Goal: Task Accomplishment & Management: Use online tool/utility

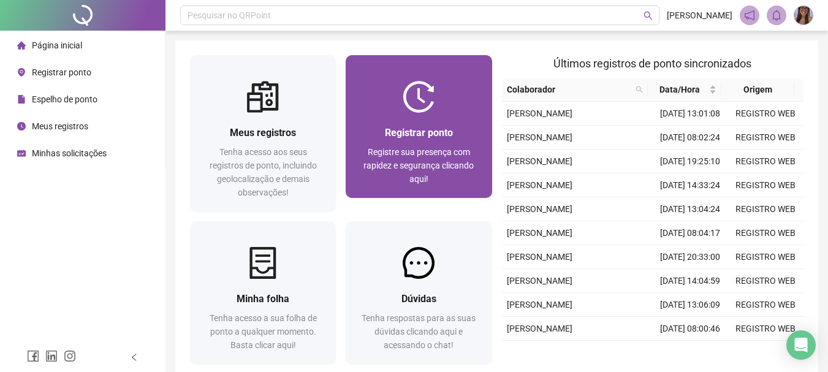
click at [448, 105] on div at bounding box center [419, 97] width 146 height 32
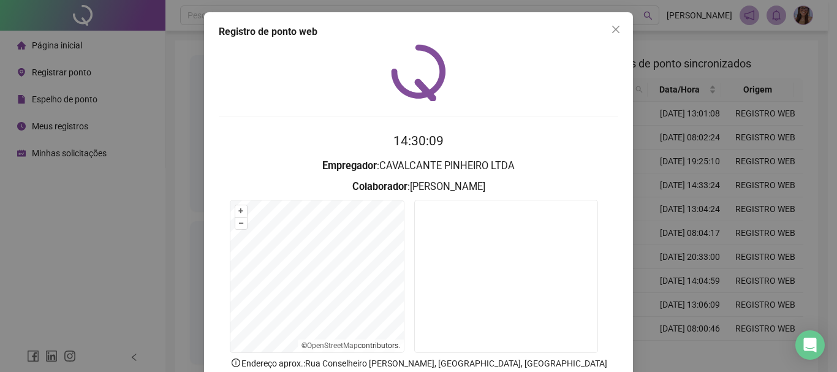
scroll to position [61, 0]
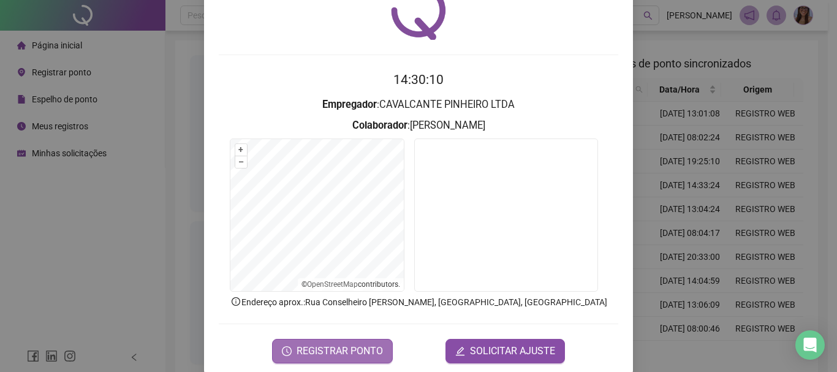
click at [366, 347] on span "REGISTRAR PONTO" at bounding box center [340, 351] width 86 height 15
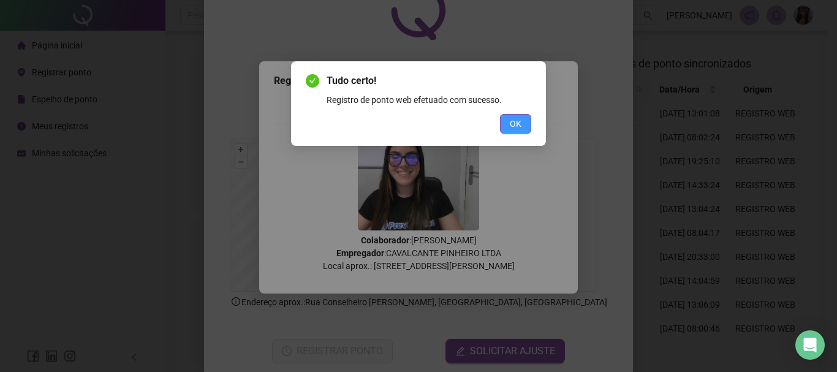
click at [522, 118] on button "OK" at bounding box center [515, 124] width 31 height 20
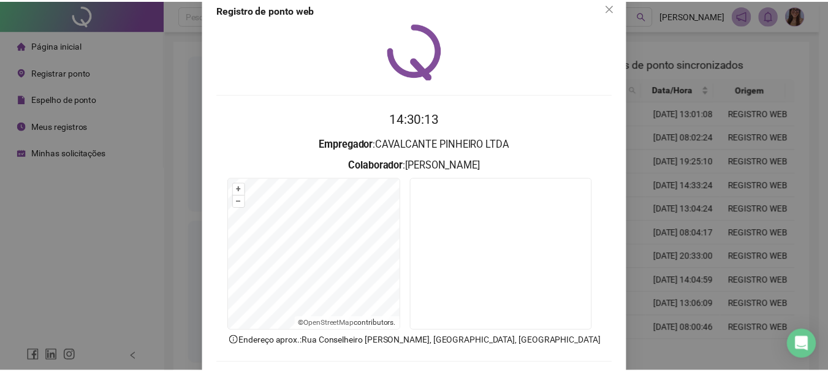
scroll to position [0, 0]
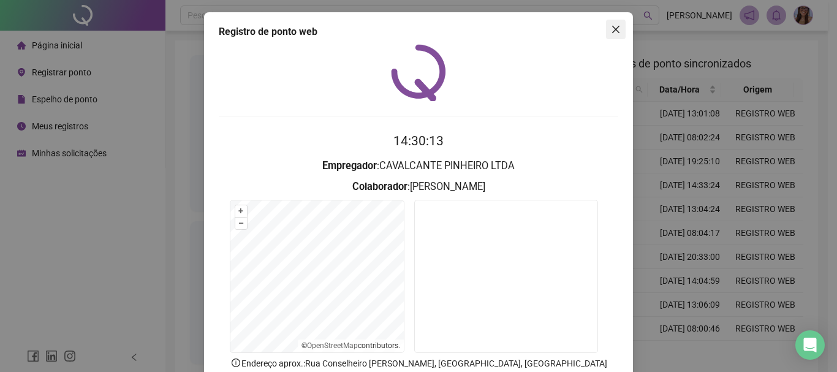
click at [617, 32] on span "Close" at bounding box center [616, 30] width 20 height 10
